Goal: Task Accomplishment & Management: Manage account settings

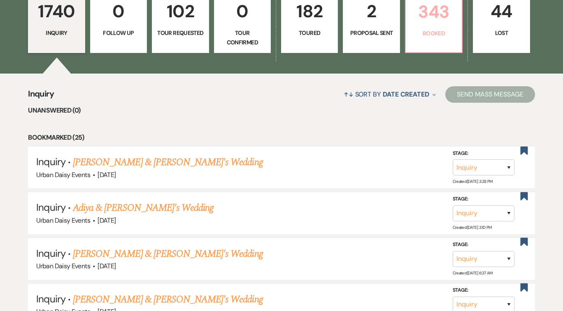
click at [434, 16] on p "343" at bounding box center [433, 12] width 46 height 28
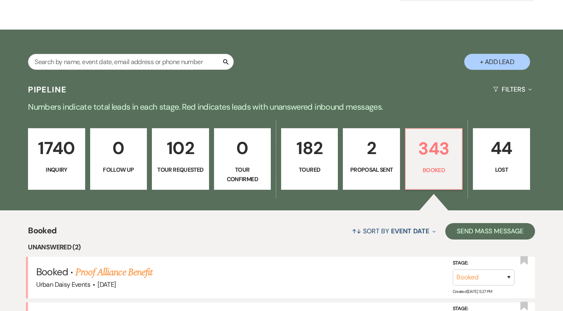
scroll to position [249, 0]
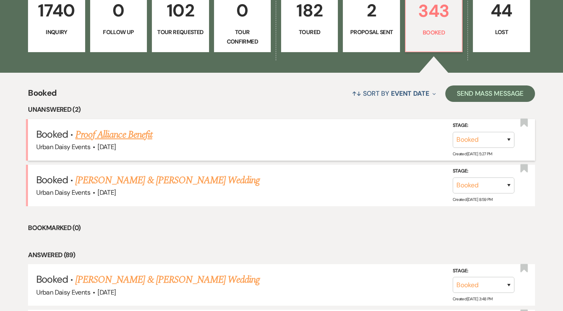
click at [132, 134] on link "Proof Alliance Benefit" at bounding box center [113, 134] width 77 height 15
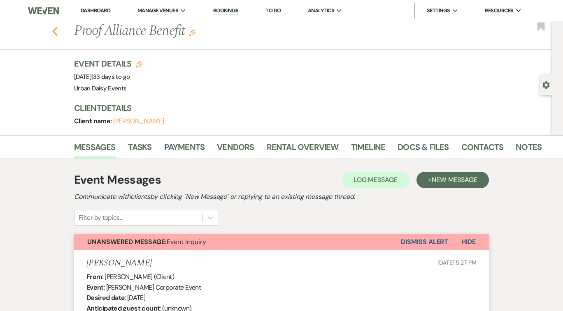
click at [53, 30] on icon "Previous" at bounding box center [55, 31] width 6 height 10
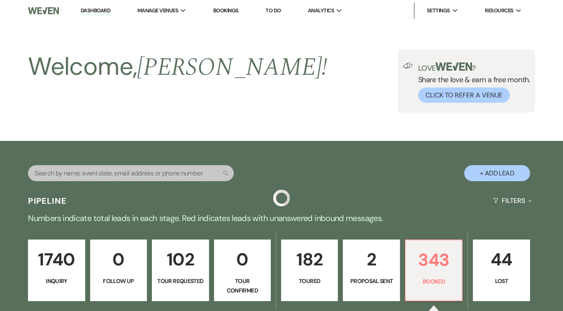
scroll to position [249, 0]
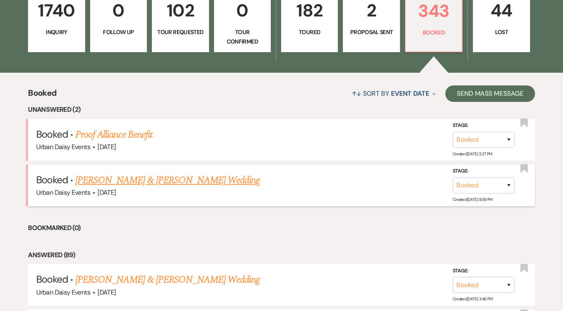
click at [190, 179] on link "[PERSON_NAME] & [PERSON_NAME] Wedding" at bounding box center [167, 180] width 184 height 15
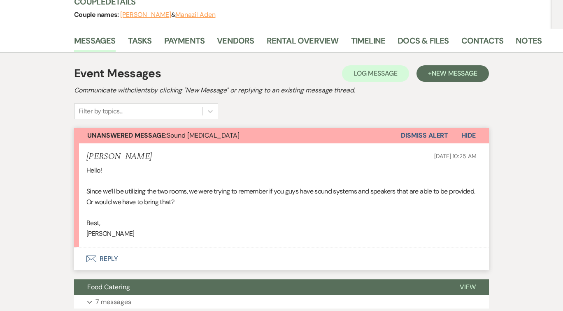
scroll to position [21, 0]
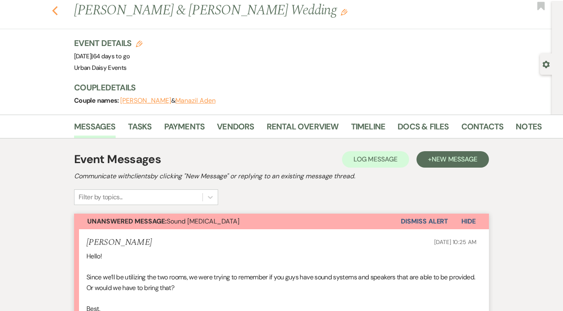
click at [55, 12] on icon "Previous" at bounding box center [55, 11] width 6 height 10
